Goal: Transaction & Acquisition: Purchase product/service

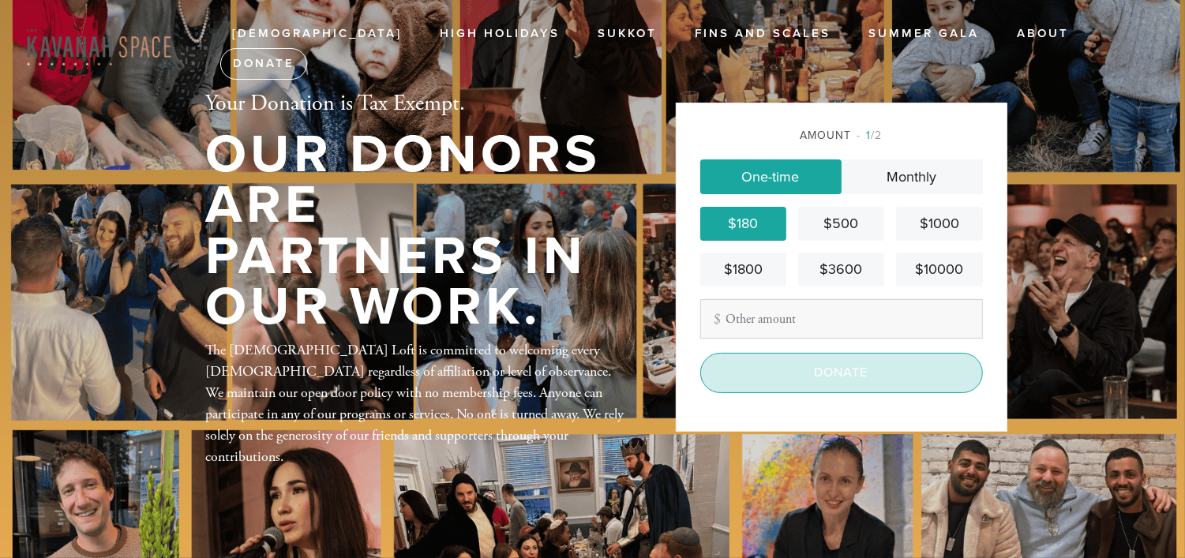
click at [843, 374] on input "Donate" at bounding box center [842, 372] width 283 height 39
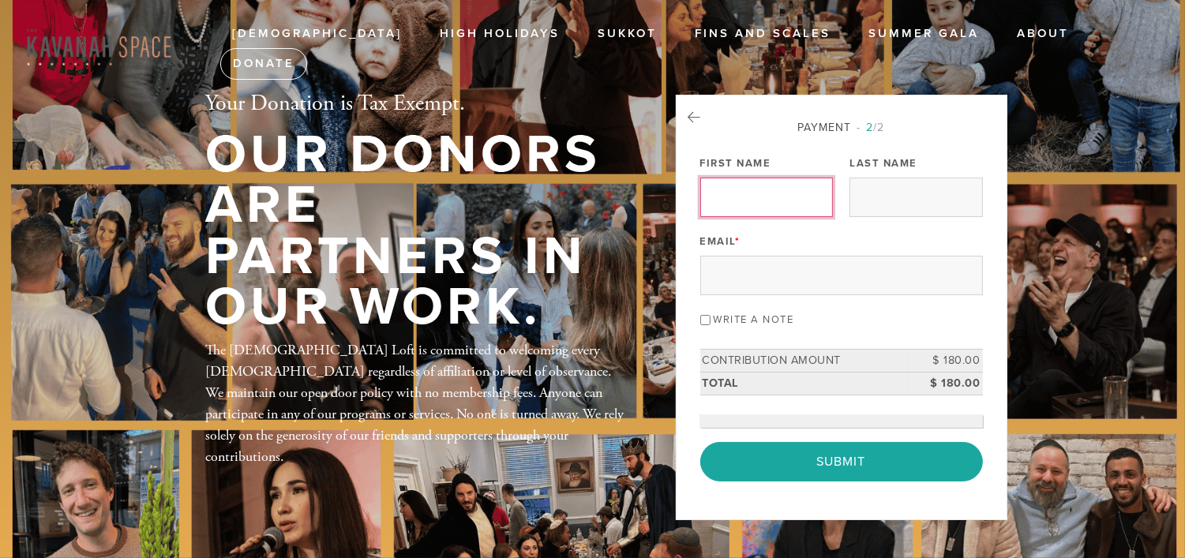
click at [742, 202] on input "First Name" at bounding box center [767, 197] width 133 height 39
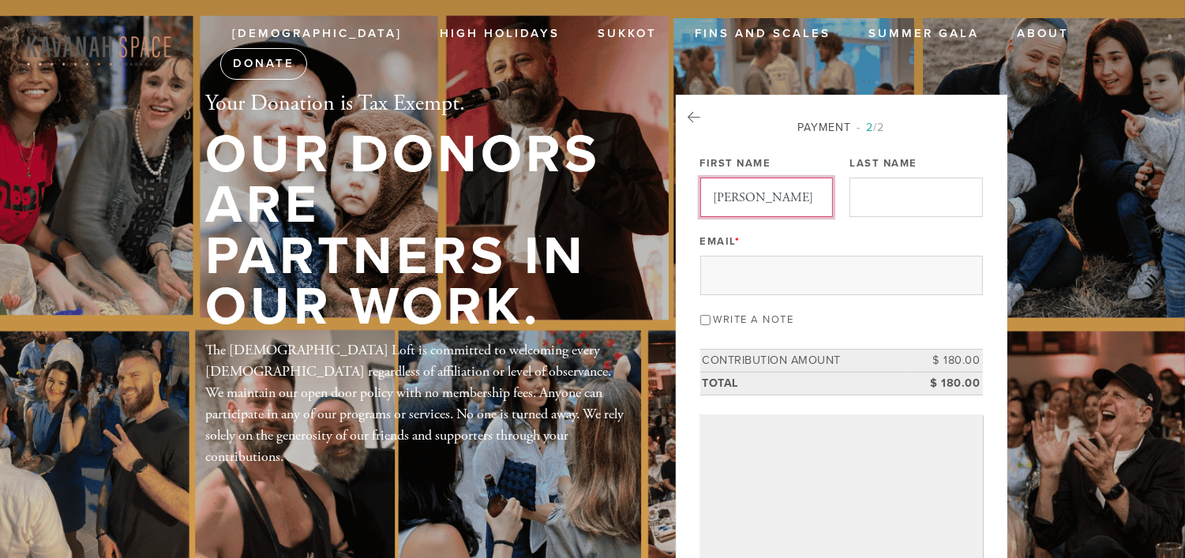
type input "[PERSON_NAME]"
click at [901, 193] on input "Last Name" at bounding box center [916, 197] width 133 height 39
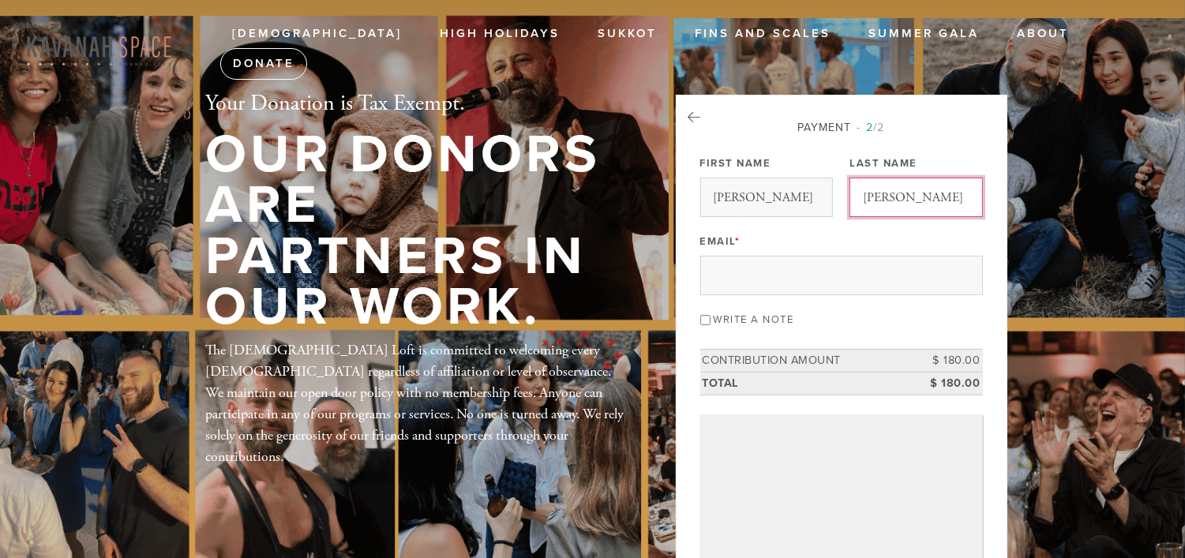
type input "[PERSON_NAME]"
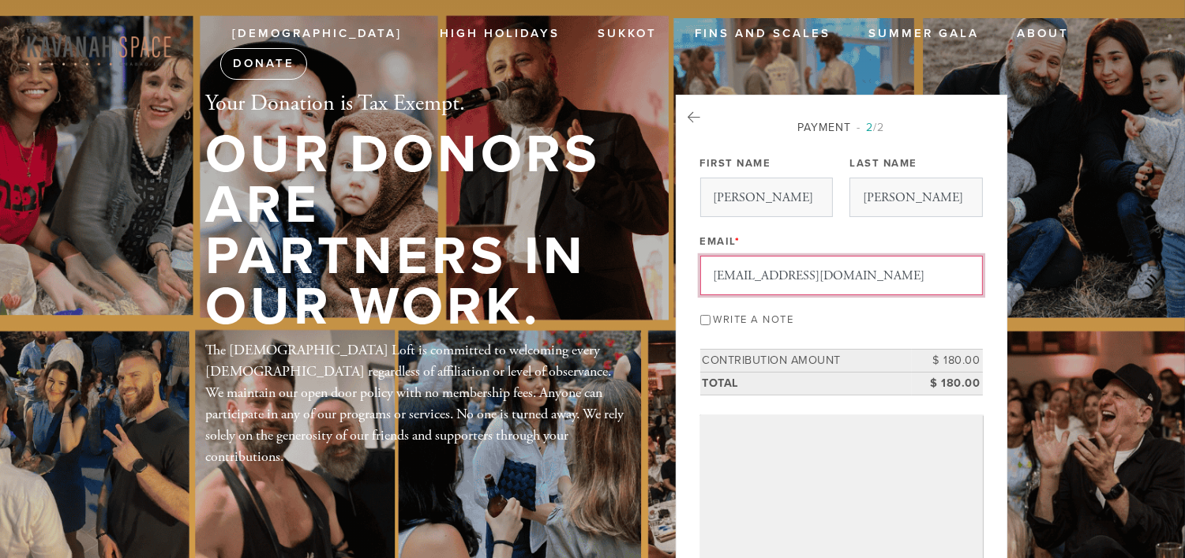
type input "[EMAIL_ADDRESS][DOMAIN_NAME]"
click at [705, 315] on input "Write a note" at bounding box center [706, 320] width 10 height 10
checkbox input "true"
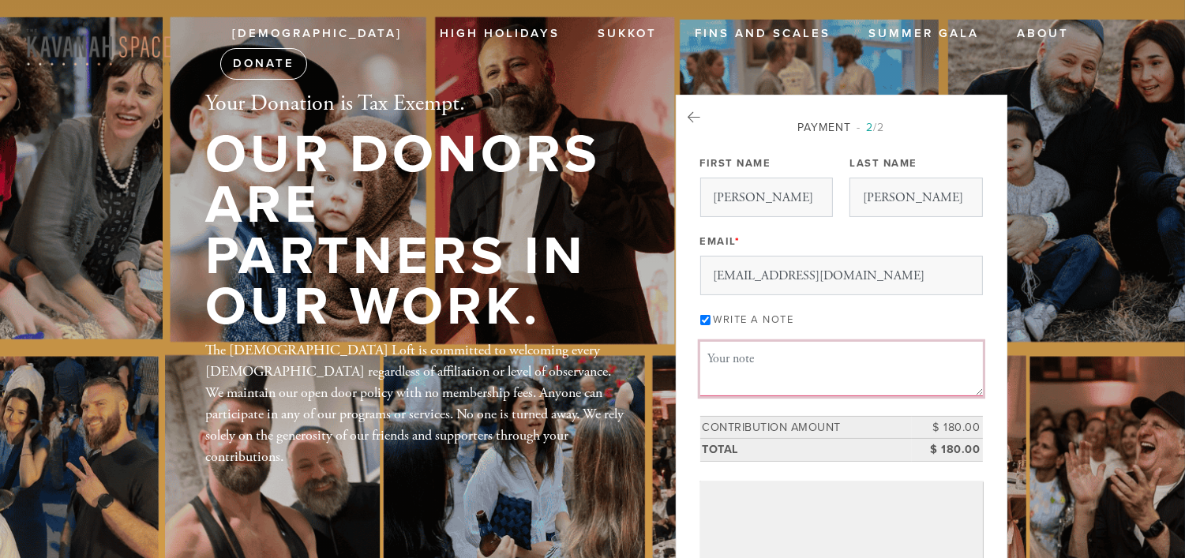
click at [720, 358] on textarea "Message or dedication" at bounding box center [842, 369] width 283 height 54
type textarea "n"
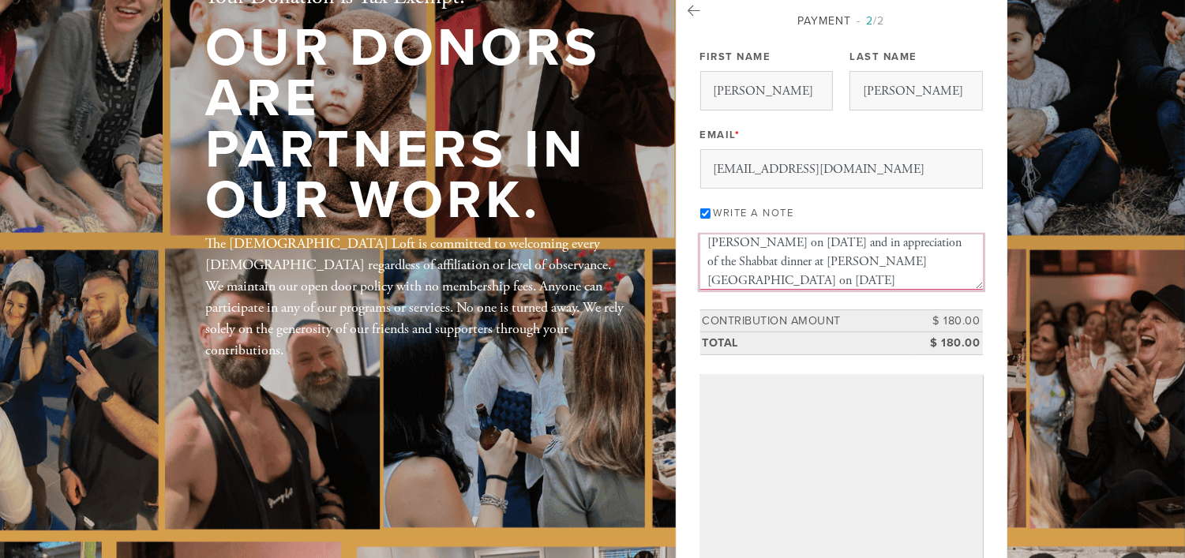
scroll to position [157, 0]
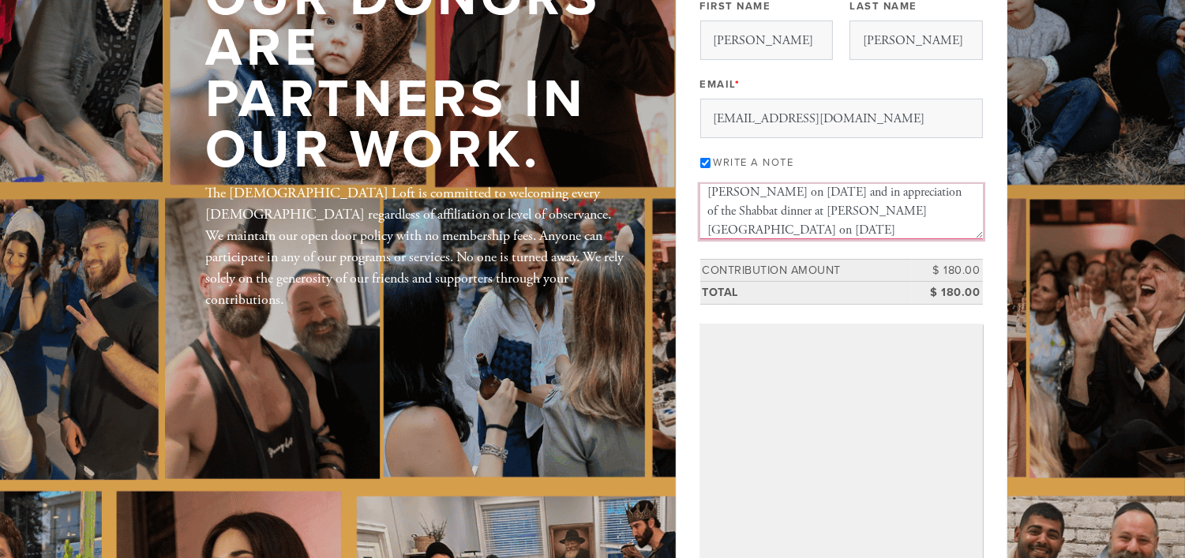
type textarea "In honor of the wedding of [PERSON_NAME] and [PERSON_NAME] on [DATE] and in app…"
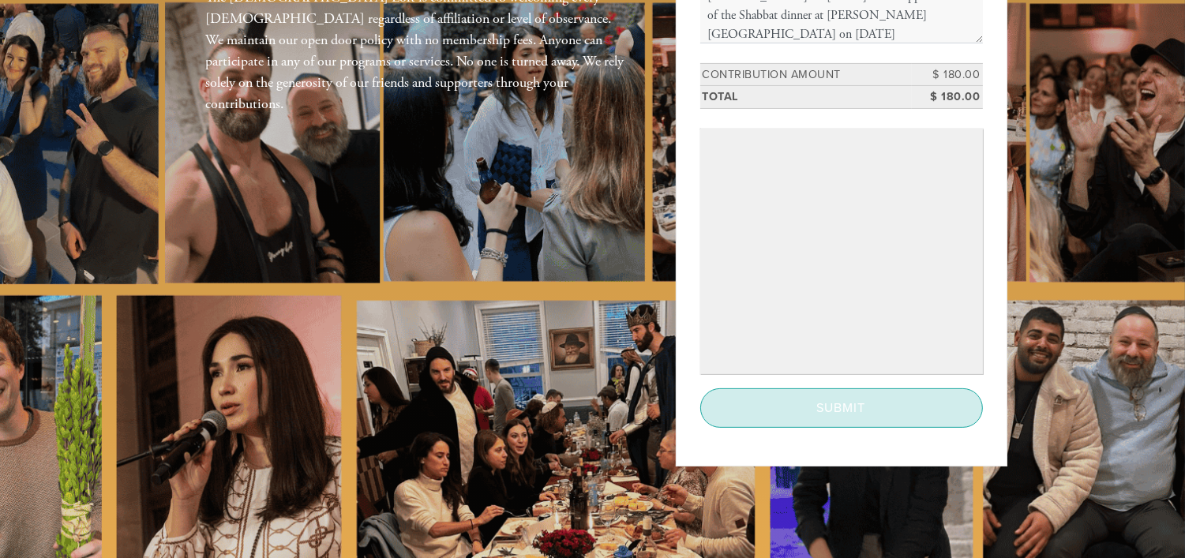
scroll to position [394, 0]
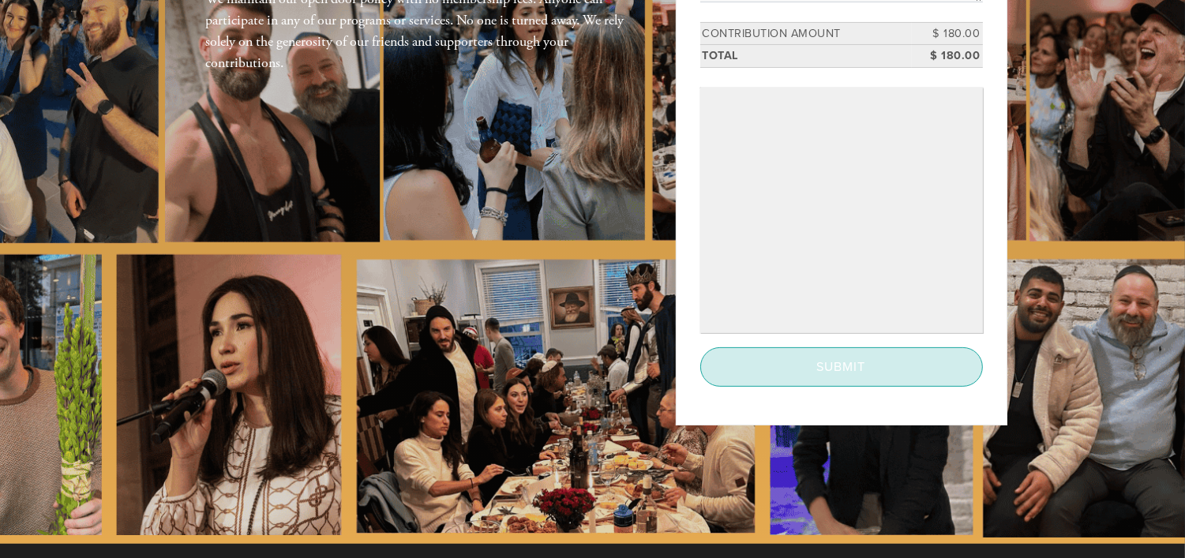
click at [825, 359] on input "Submit" at bounding box center [842, 366] width 283 height 39
